Goal: Information Seeking & Learning: Learn about a topic

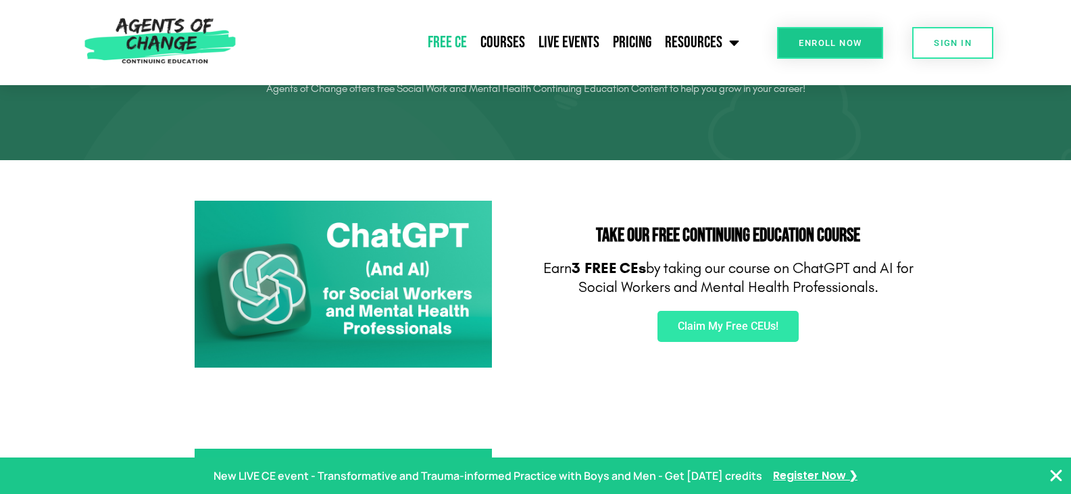
scroll to position [203, 0]
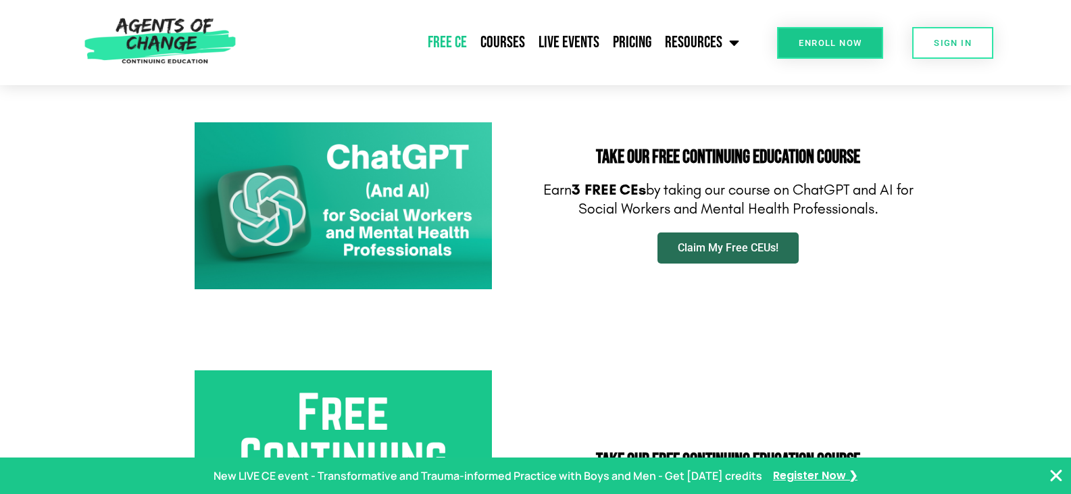
click at [728, 245] on span "Claim My Free CEUs!" at bounding box center [727, 247] width 101 height 11
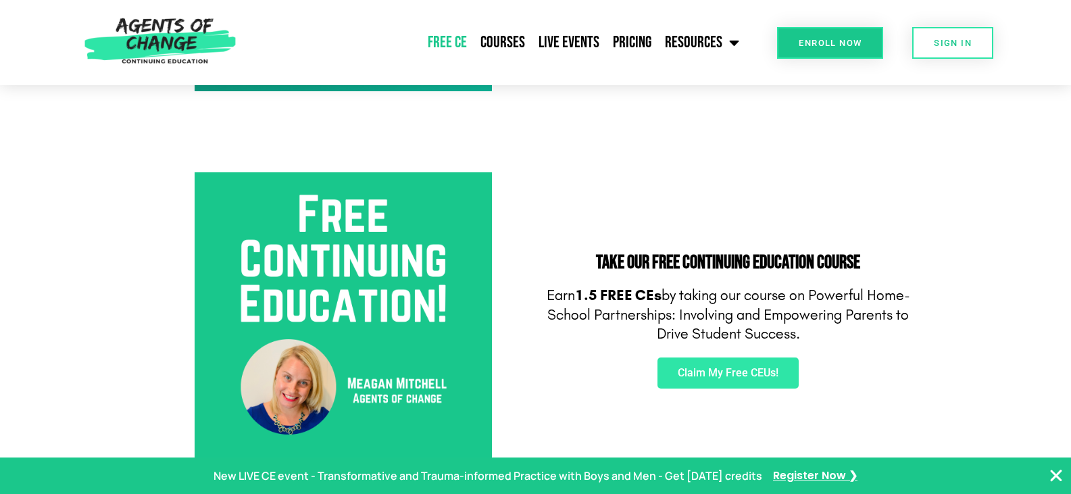
scroll to position [405, 0]
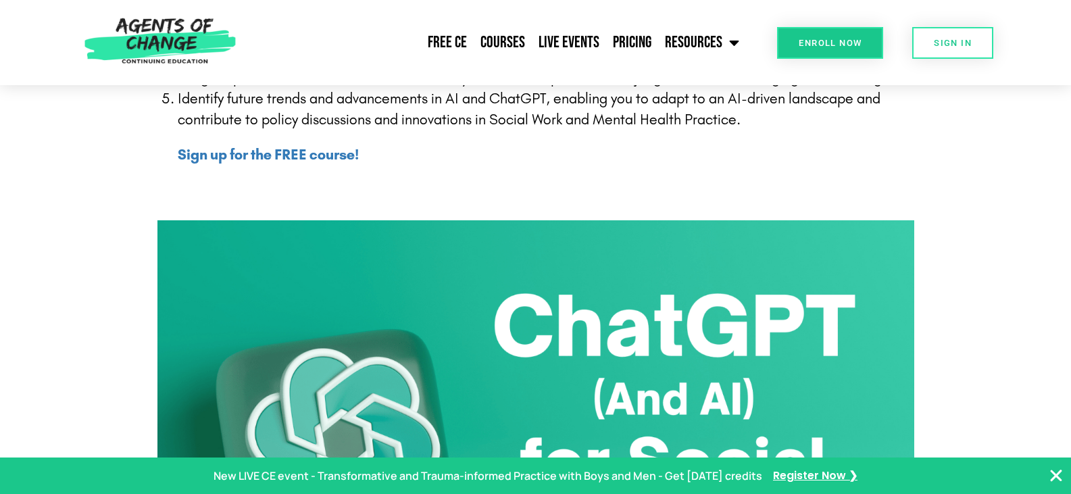
scroll to position [811, 0]
